Goal: Task Accomplishment & Management: Manage account settings

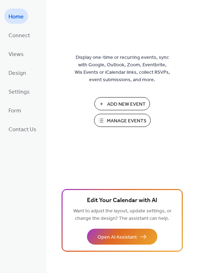
click at [115, 104] on span "Add New Event" at bounding box center [126, 104] width 39 height 7
click at [127, 119] on span "Manage Events" at bounding box center [127, 120] width 40 height 7
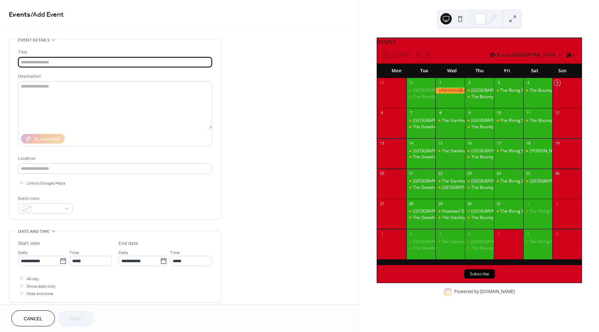
click at [84, 60] on input "text" at bounding box center [115, 62] width 194 height 10
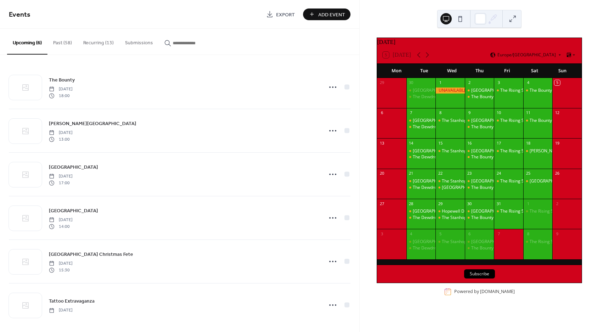
click at [96, 45] on button "Recurring (13)" at bounding box center [99, 41] width 42 height 25
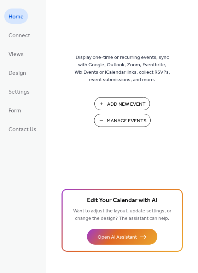
click at [122, 121] on span "Manage Events" at bounding box center [127, 120] width 40 height 7
